Goal: Task Accomplishment & Management: Manage account settings

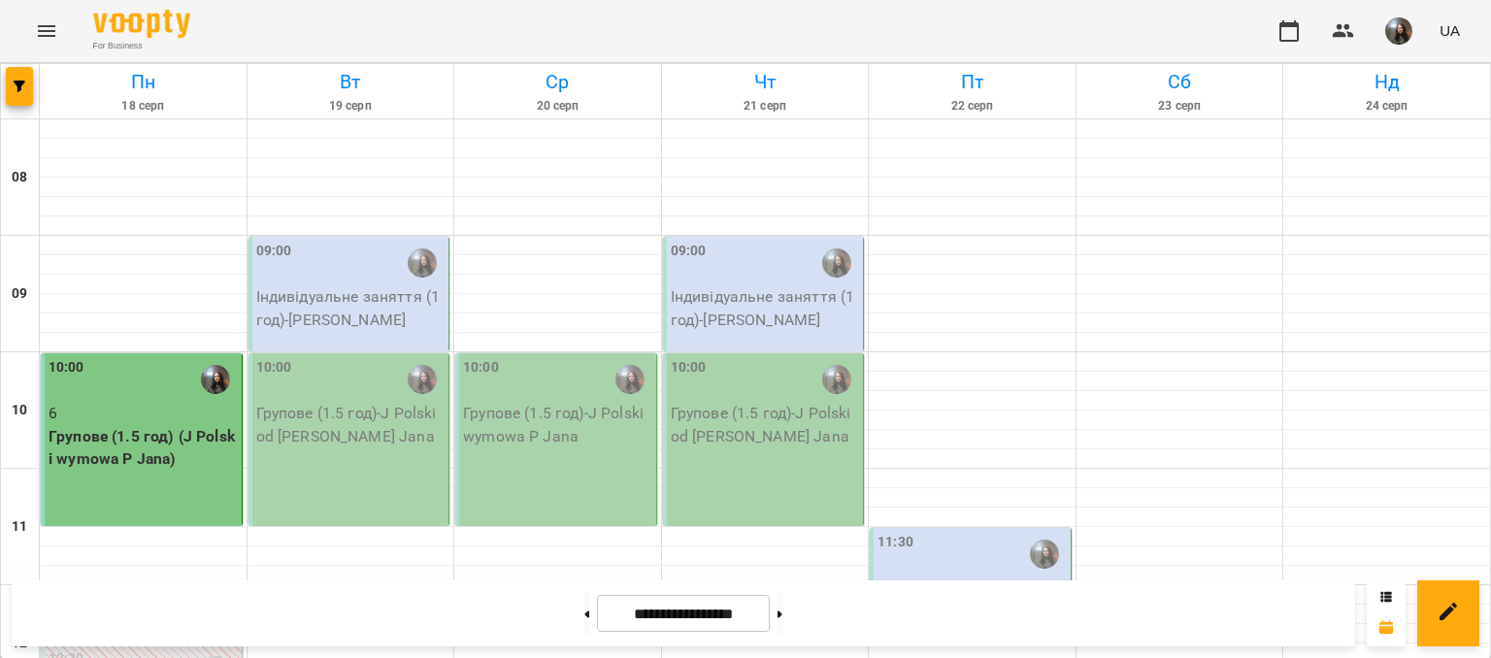
click at [360, 277] on div "09:00" at bounding box center [350, 263] width 189 height 45
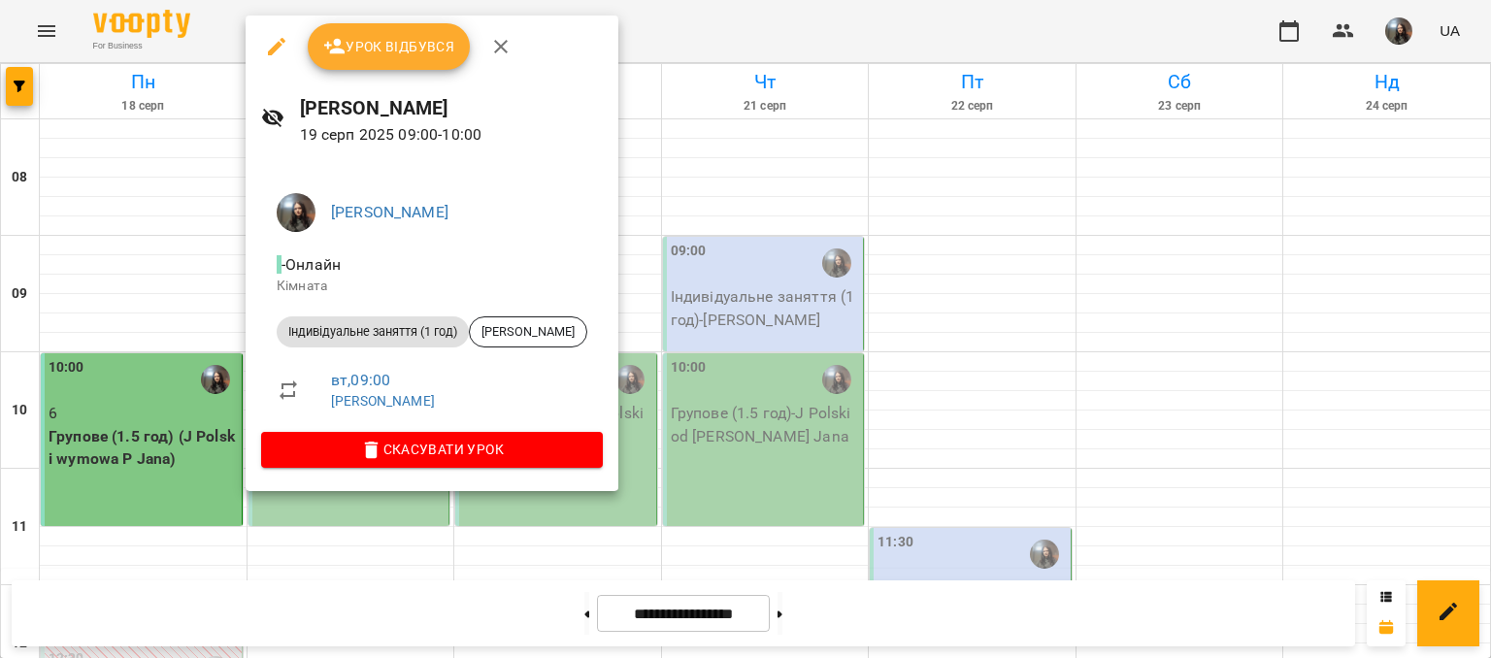
click at [348, 51] on span "Урок відбувся" at bounding box center [389, 46] width 132 height 23
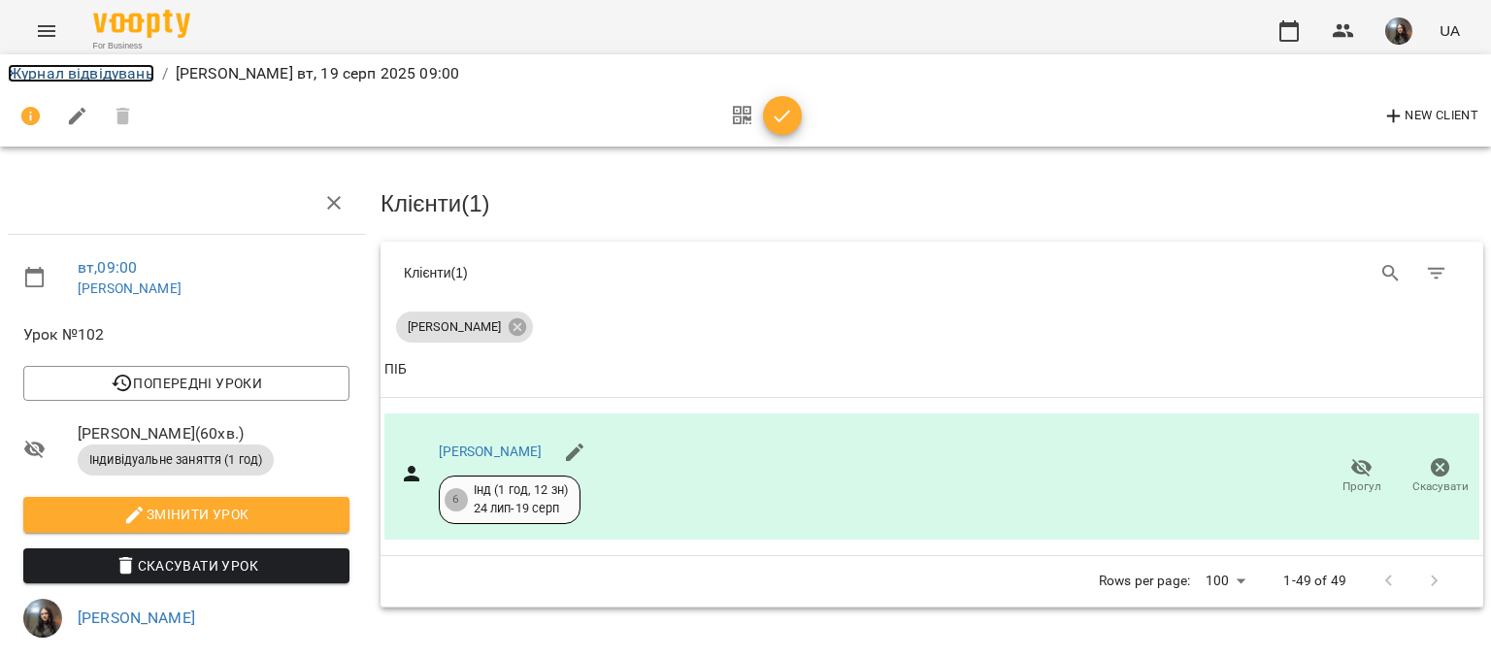
click at [90, 72] on link "Журнал відвідувань" at bounding box center [81, 73] width 147 height 18
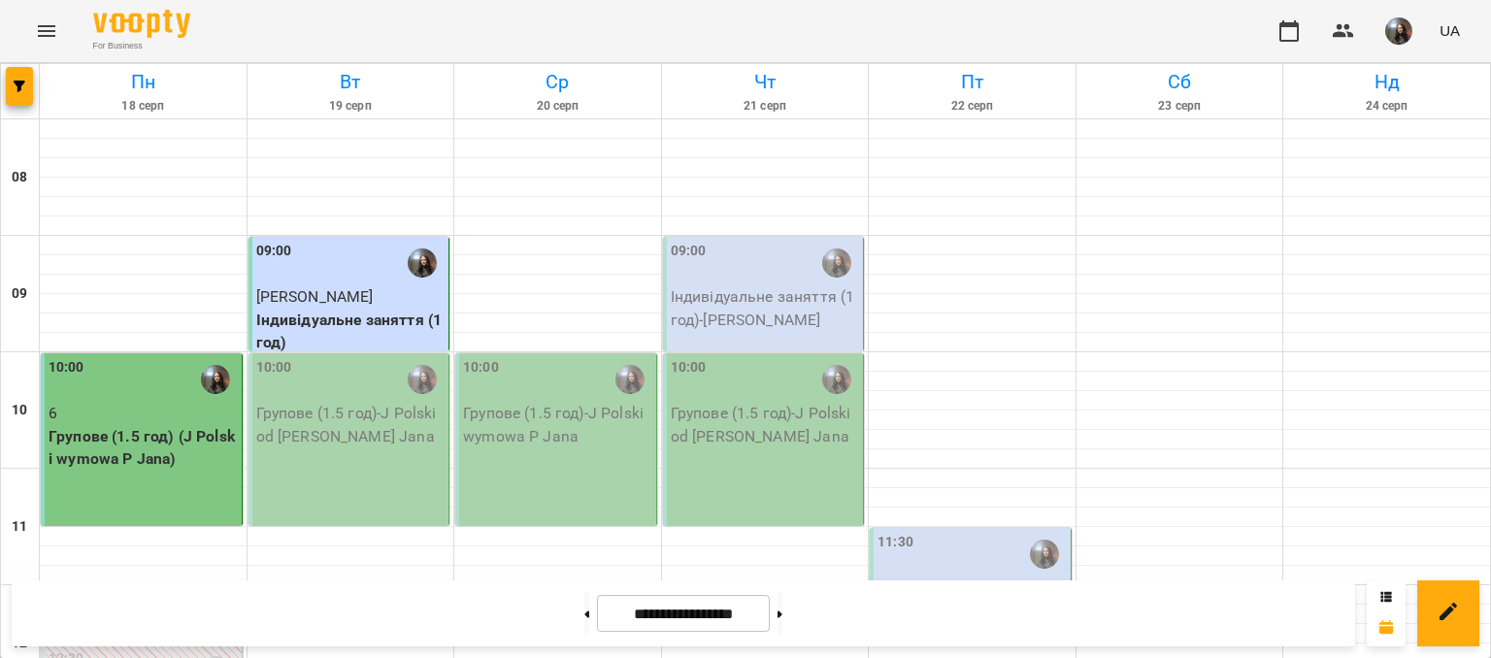
scroll to position [97, 0]
click at [398, 355] on div "10:00 Групове (1.5 год) - J Polski od [PERSON_NAME] Jana" at bounding box center [350, 439] width 202 height 173
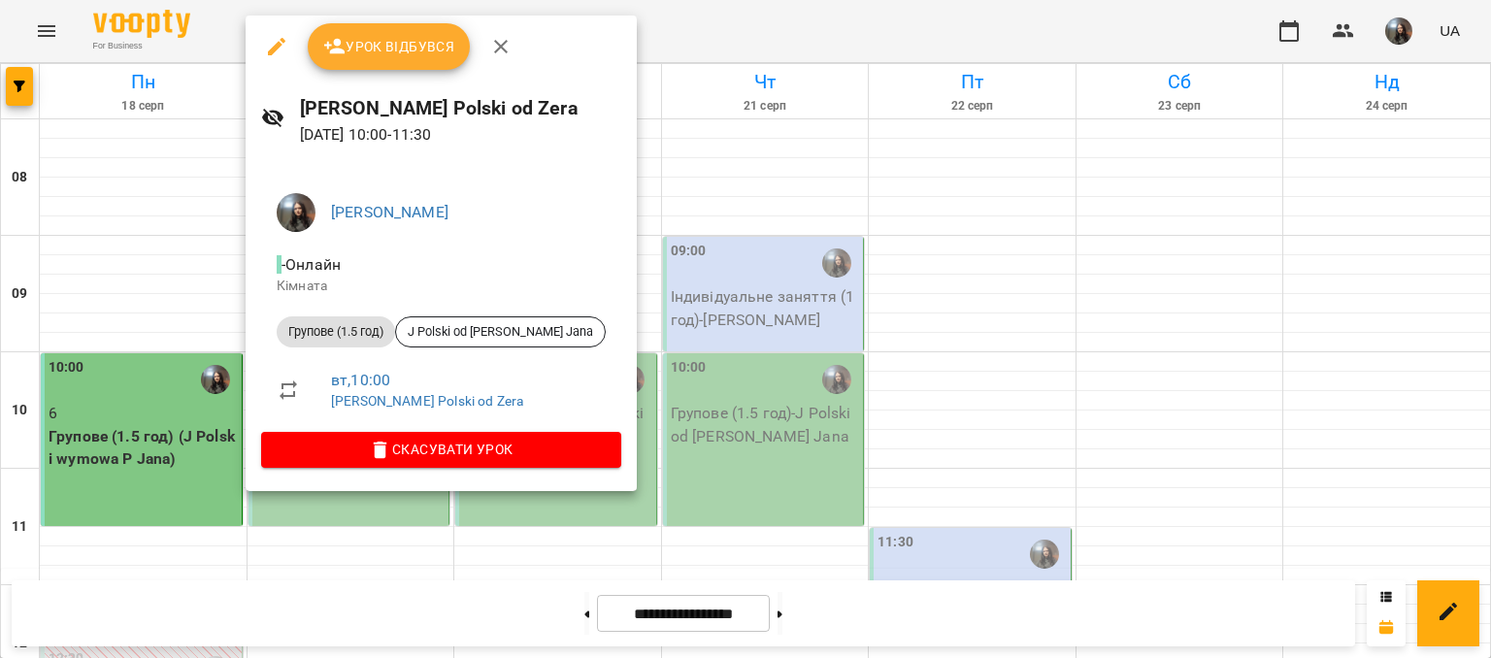
click at [414, 54] on span "Урок відбувся" at bounding box center [389, 46] width 132 height 23
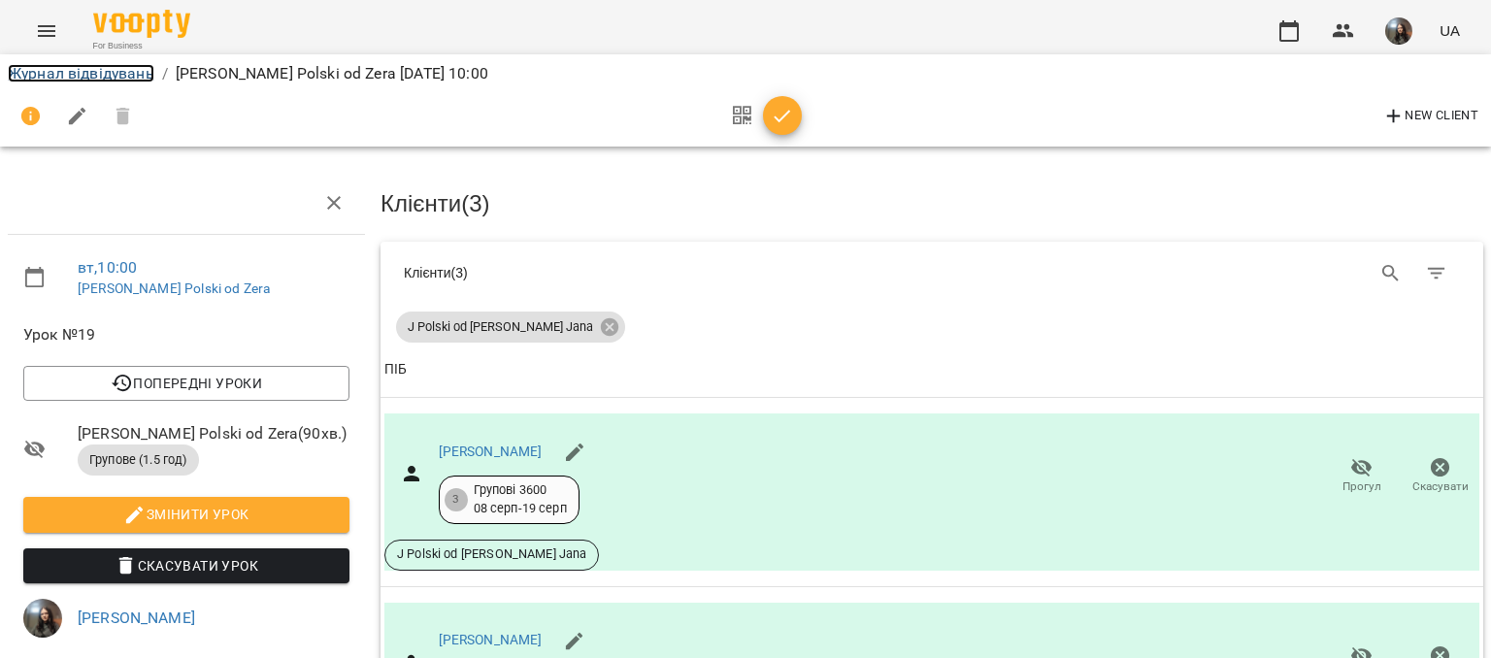
click at [65, 68] on link "Журнал відвідувань" at bounding box center [81, 73] width 147 height 18
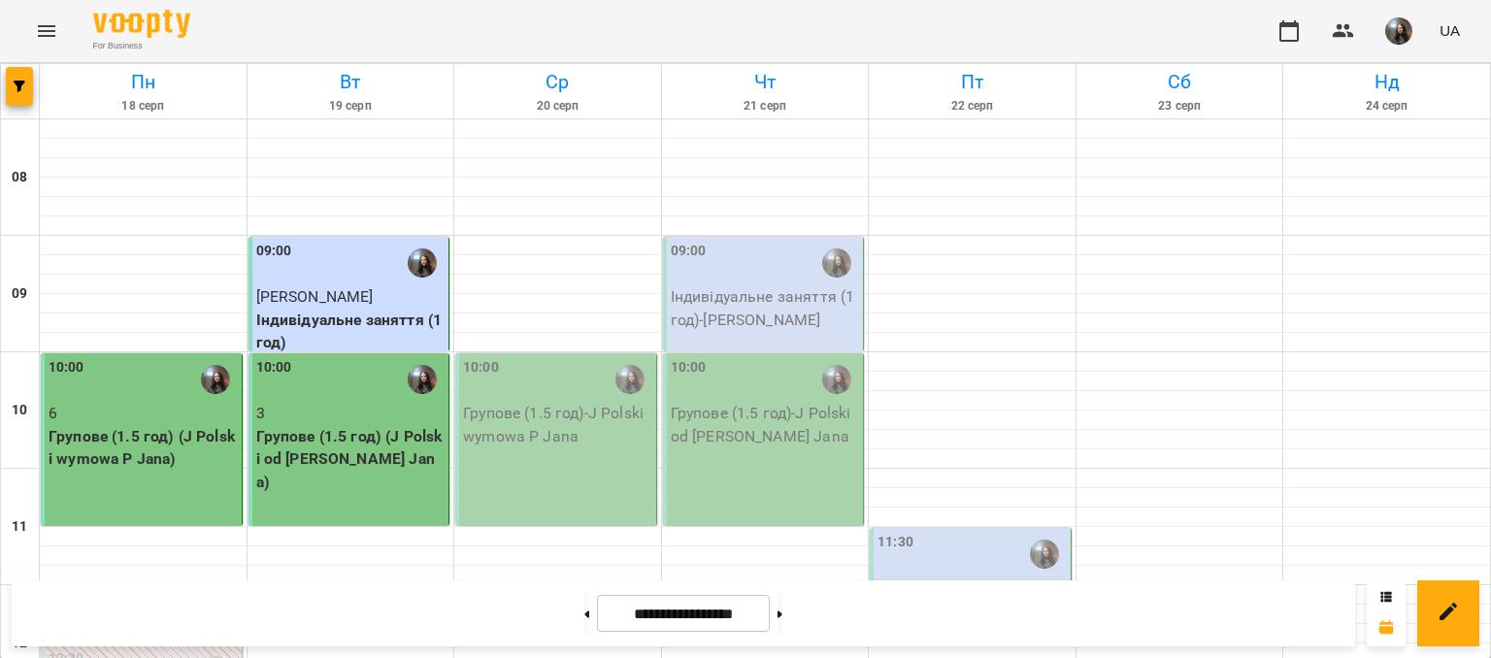
scroll to position [582, 0]
